Goal: Task Accomplishment & Management: Use online tool/utility

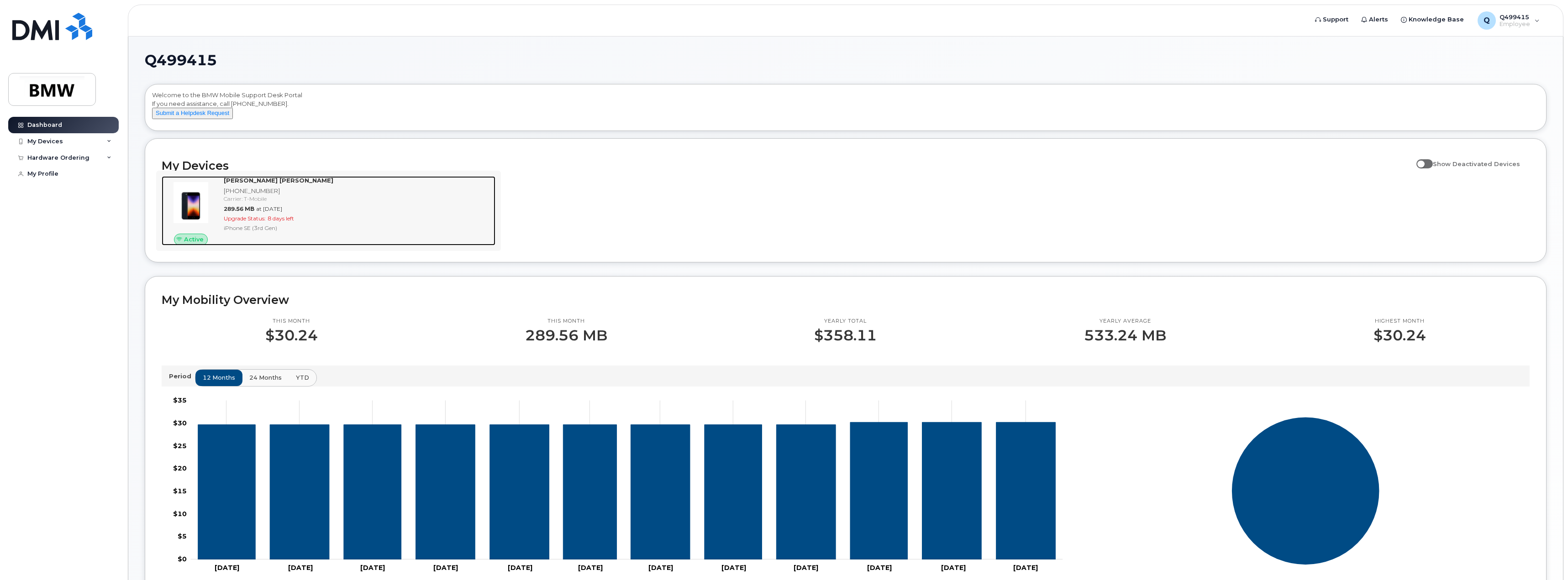
click at [311, 213] on div "289.56 MB at Aug 01, 2025" at bounding box center [358, 209] width 268 height 8
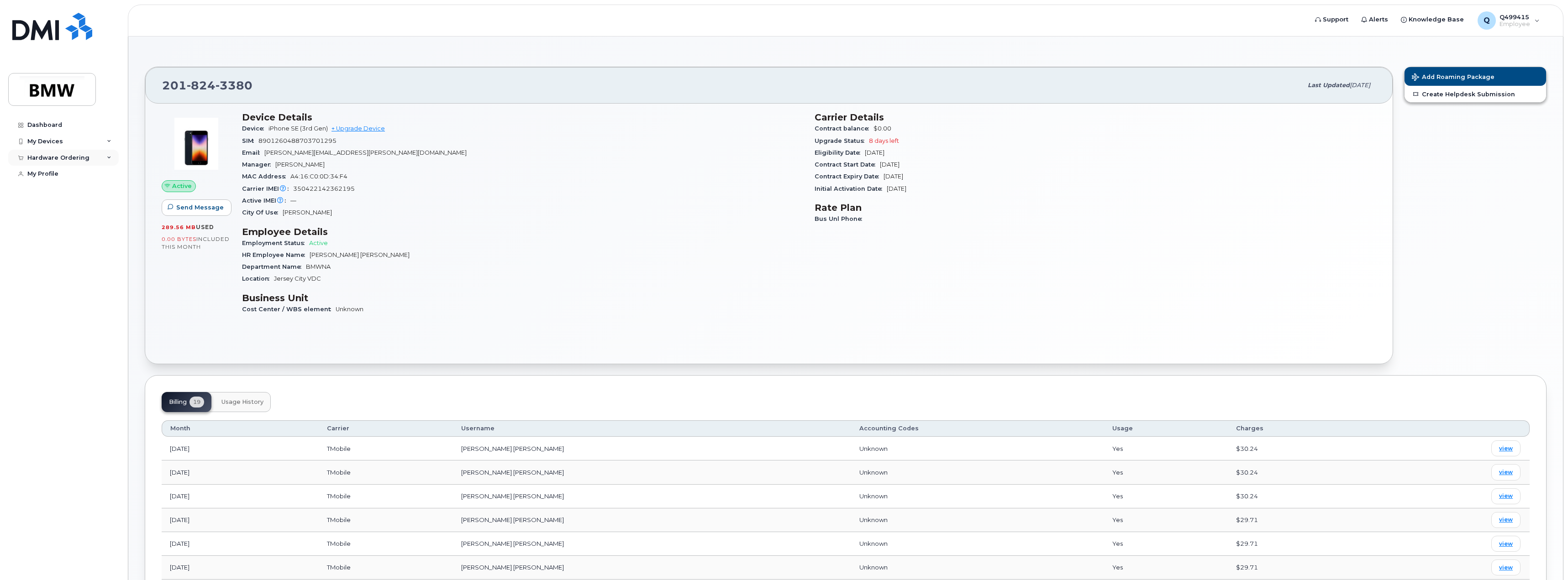
click at [54, 156] on div "Hardware Ordering" at bounding box center [58, 158] width 62 height 7
click at [47, 191] on div "New Order" at bounding box center [49, 192] width 35 height 9
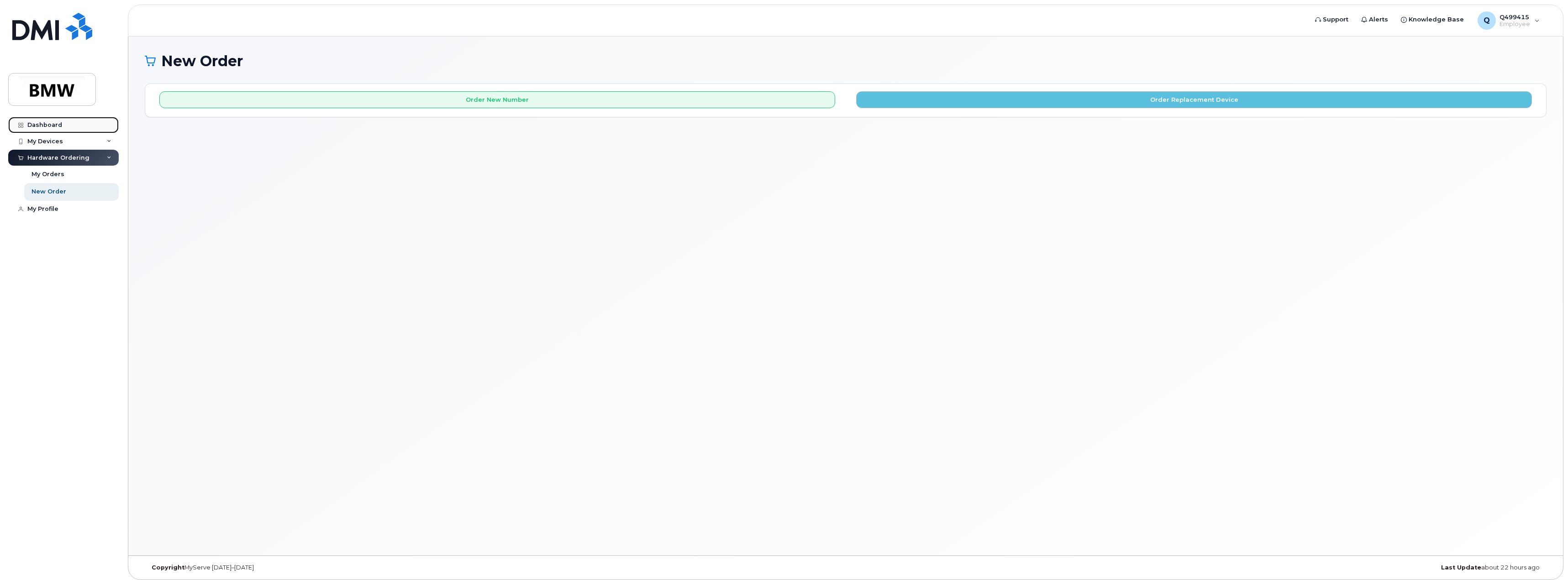
click at [32, 124] on div "Dashboard" at bounding box center [44, 125] width 35 height 7
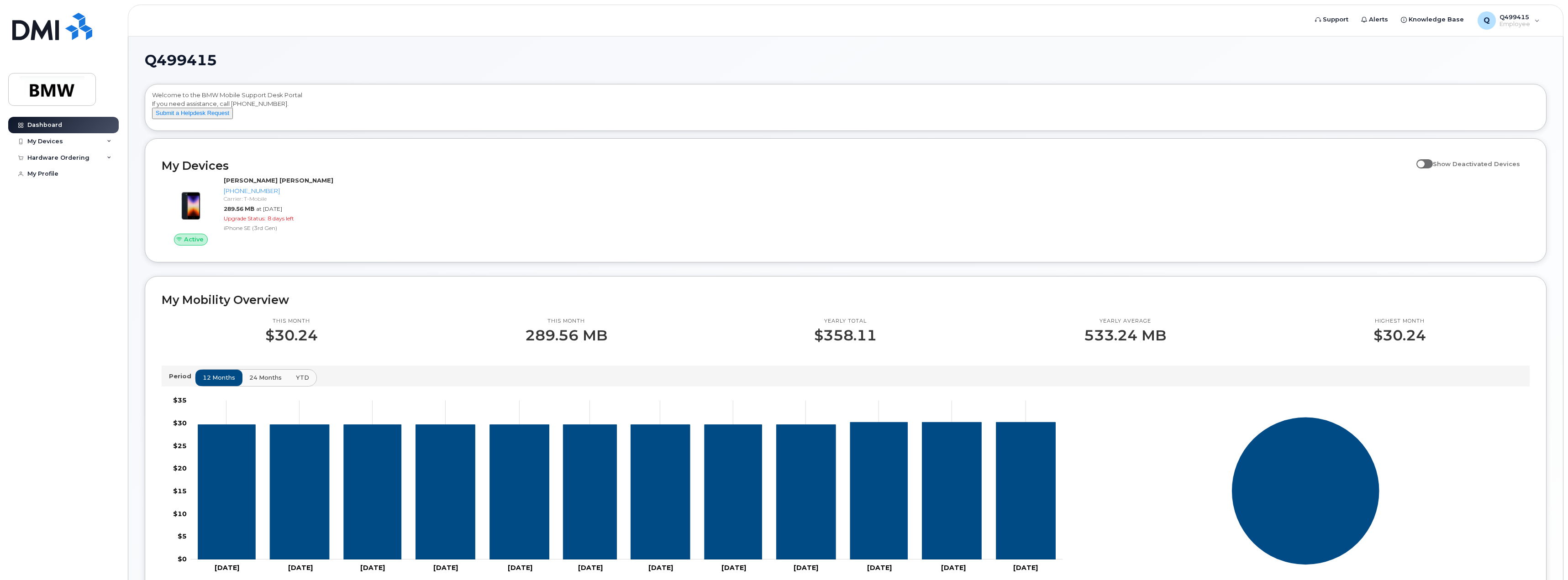
scroll to position [91, 0]
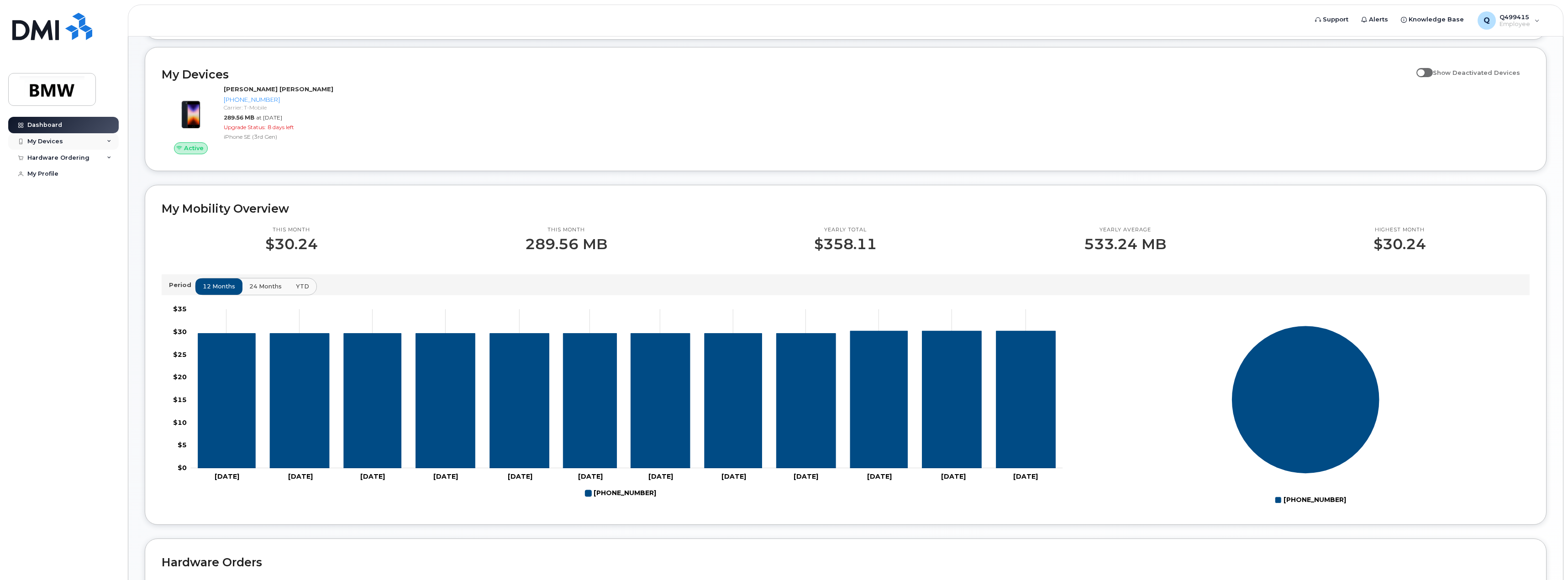
click at [105, 140] on div "My Devices" at bounding box center [64, 141] width 111 height 16
click at [107, 157] on icon at bounding box center [110, 158] width 5 height 5
click at [51, 190] on div "New Order" at bounding box center [49, 192] width 35 height 9
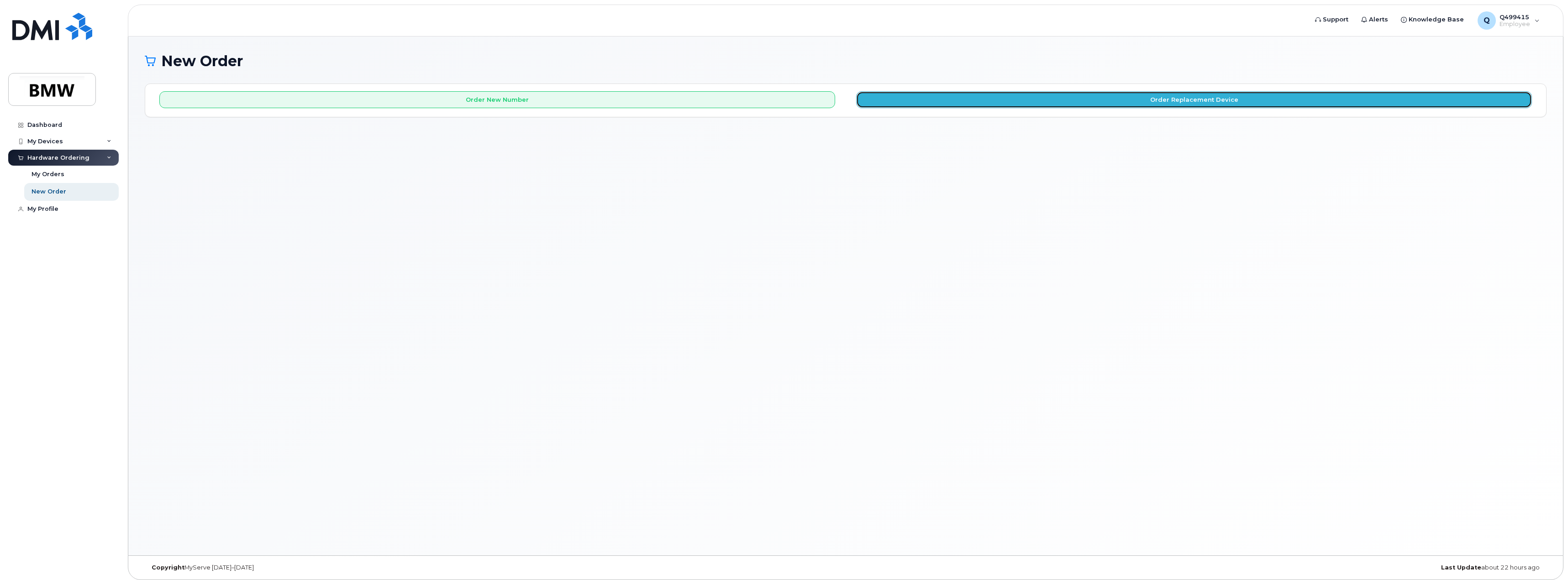
click at [955, 102] on button "Order Replacement Device" at bounding box center [1194, 100] width 676 height 17
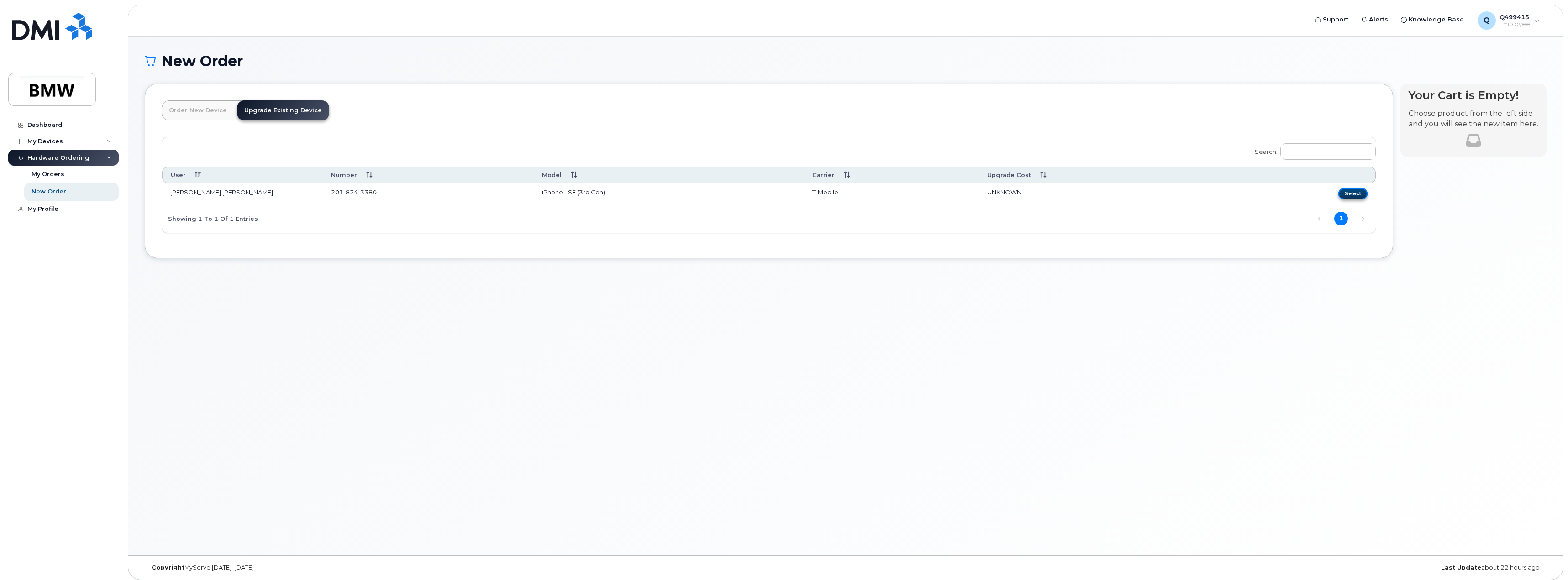
click at [1343, 194] on button "Select" at bounding box center [1353, 194] width 29 height 12
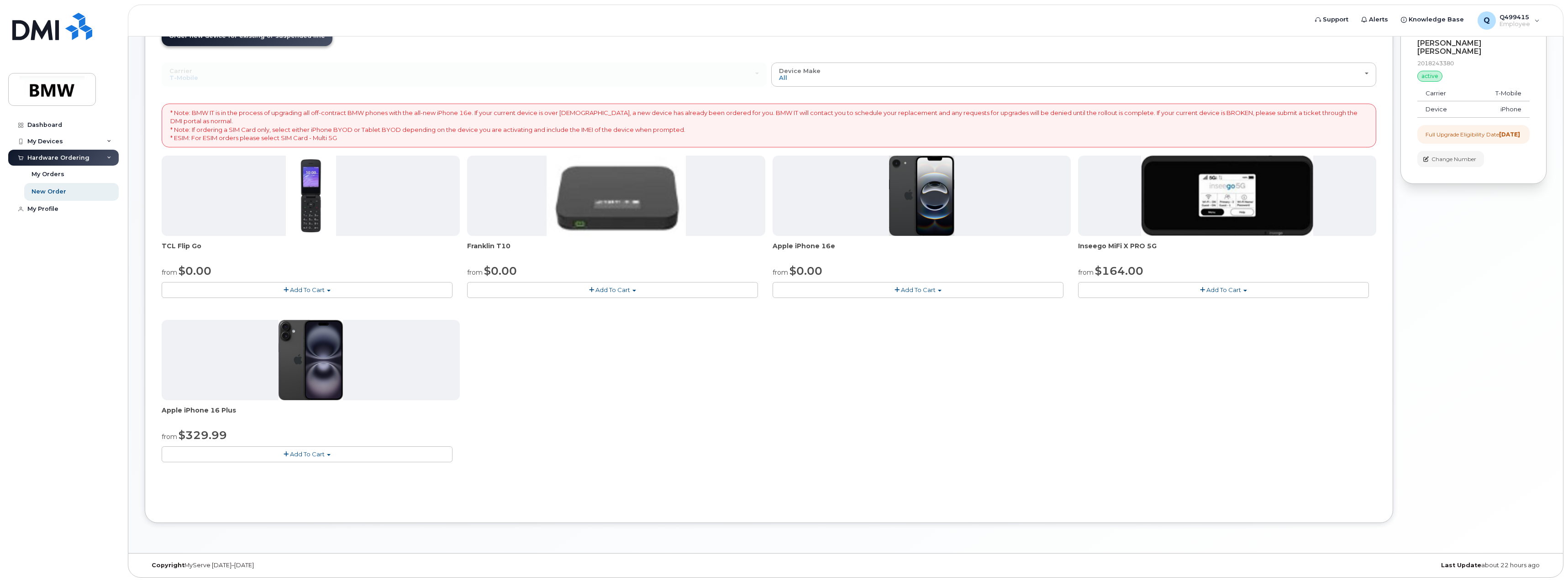
scroll to position [77, 0]
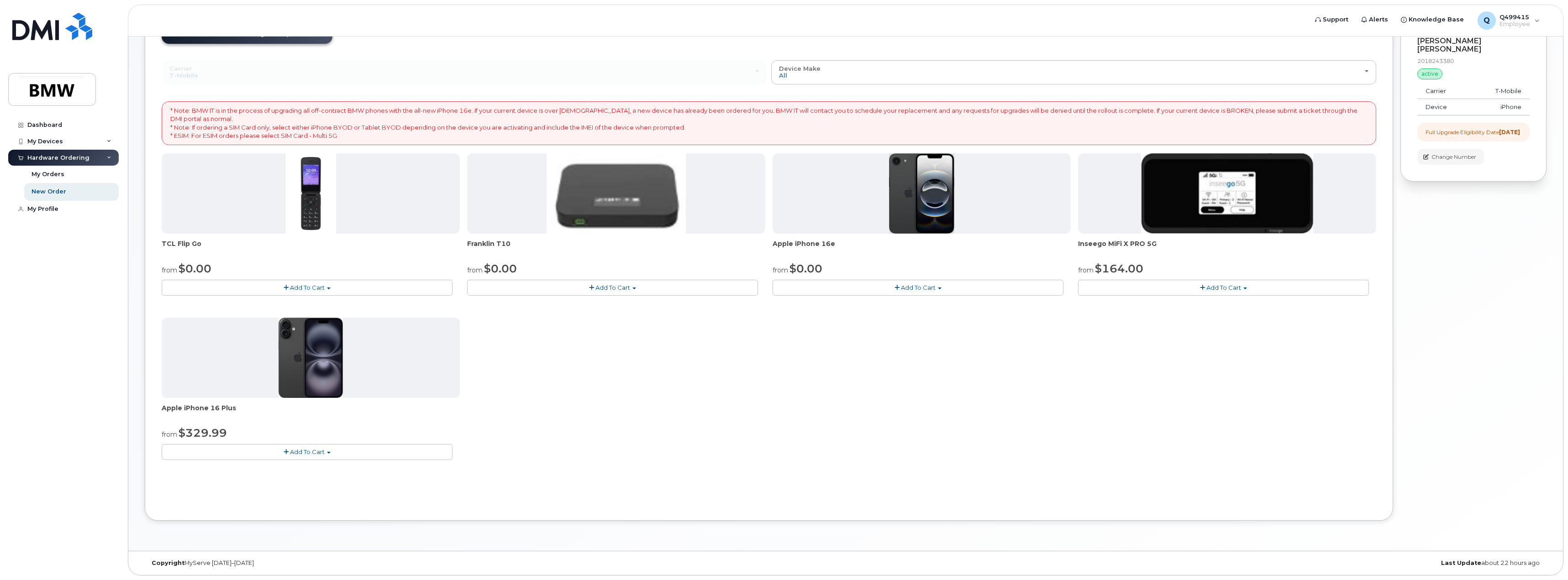
click at [927, 198] on img at bounding box center [922, 194] width 66 height 80
click at [928, 194] on img at bounding box center [922, 194] width 66 height 80
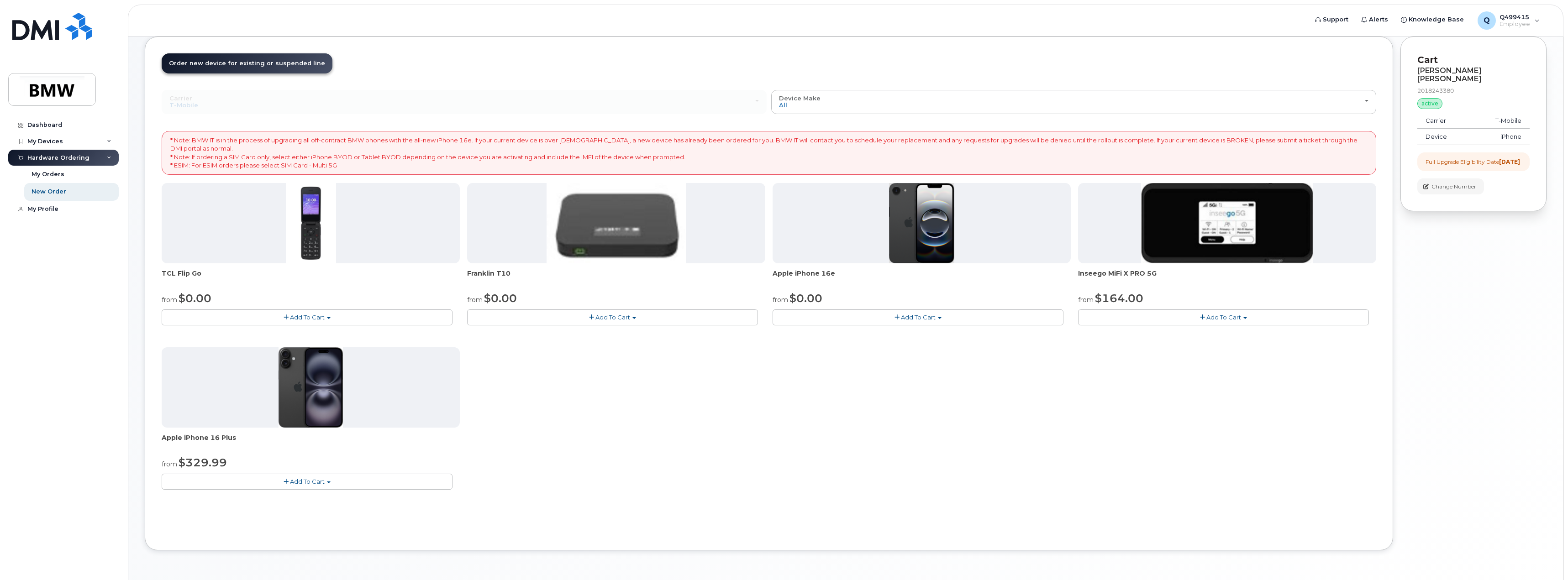
scroll to position [31, 0]
